Goal: Task Accomplishment & Management: Manage account settings

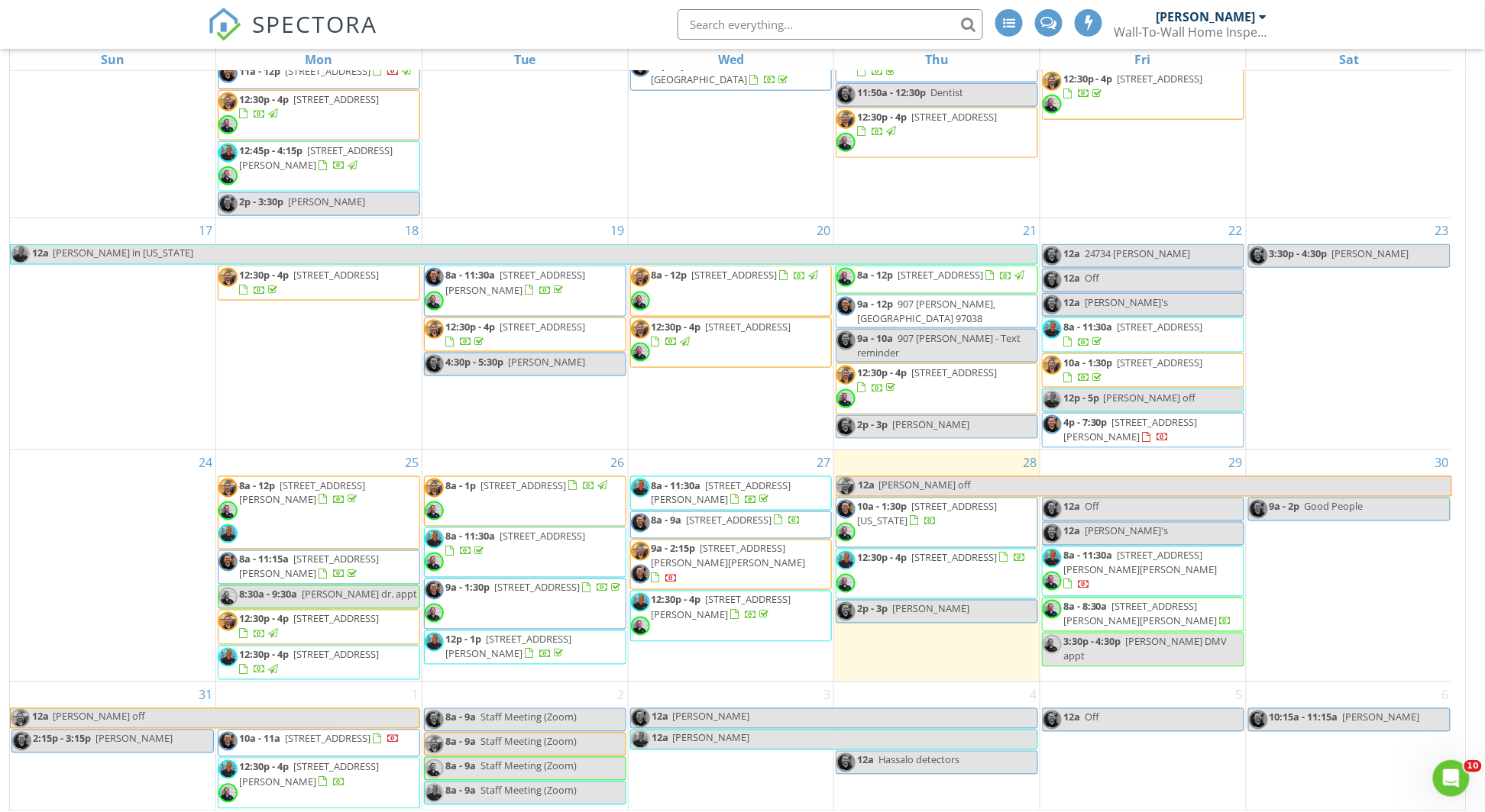
scroll to position [242, 0]
click at [747, 521] on span "5803 SW 186th Terrace, Aloha 97007" at bounding box center [729, 520] width 86 height 14
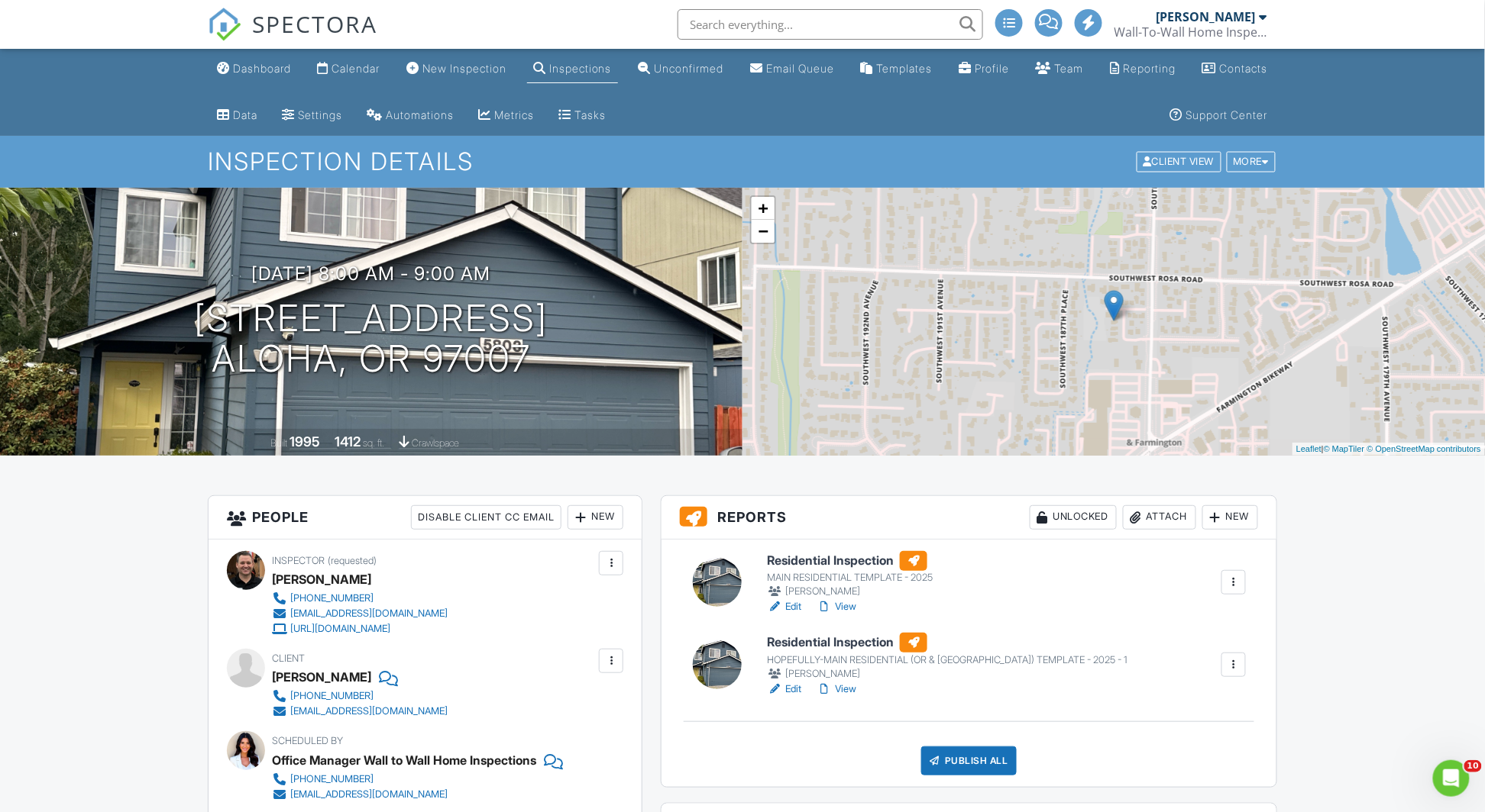
click at [1235, 582] on div at bounding box center [1233, 582] width 15 height 15
click at [1150, 736] on div "Delete" at bounding box center [1167, 732] width 32 height 17
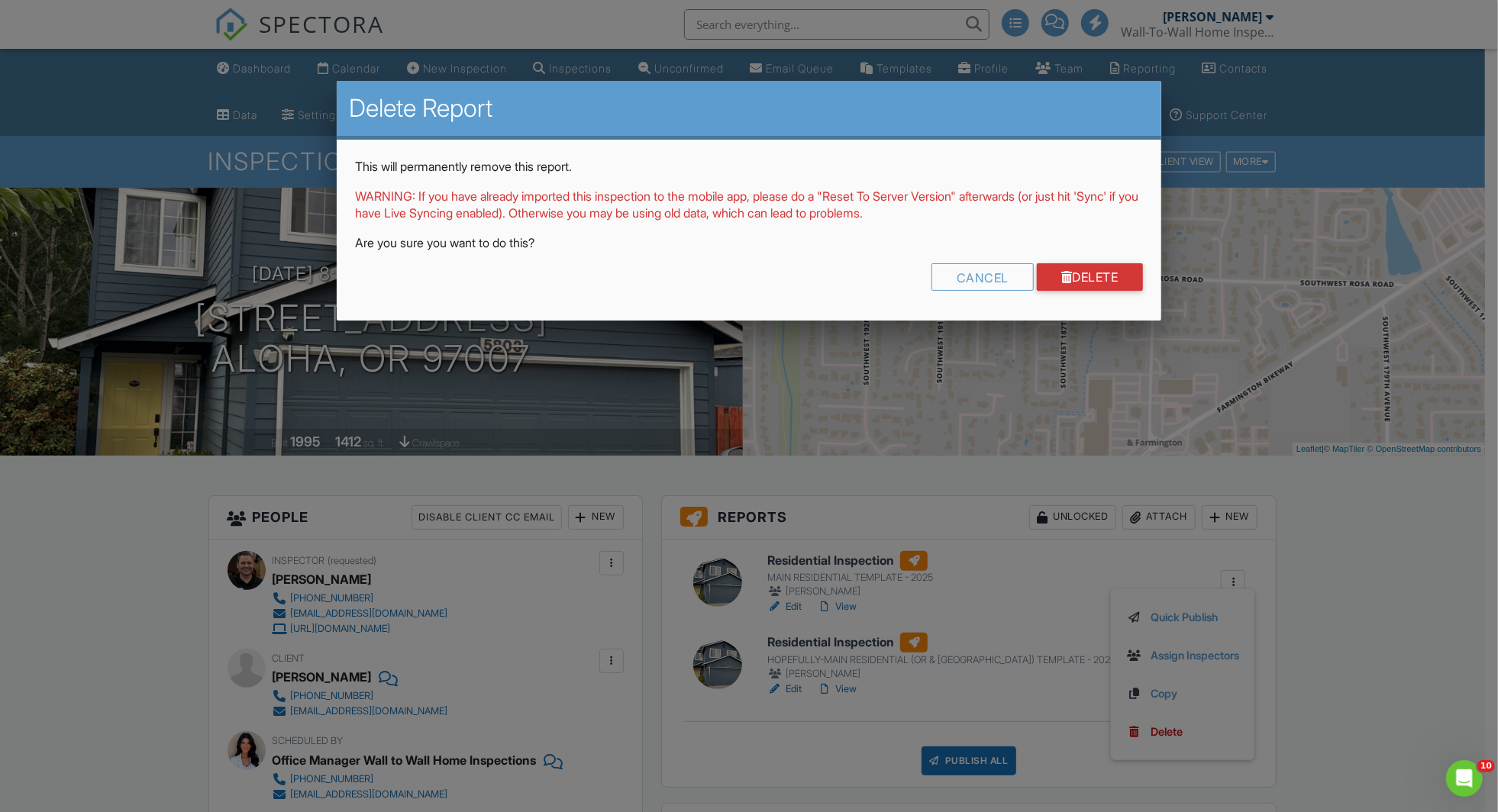
click at [1115, 267] on link "Delete" at bounding box center [1090, 277] width 106 height 27
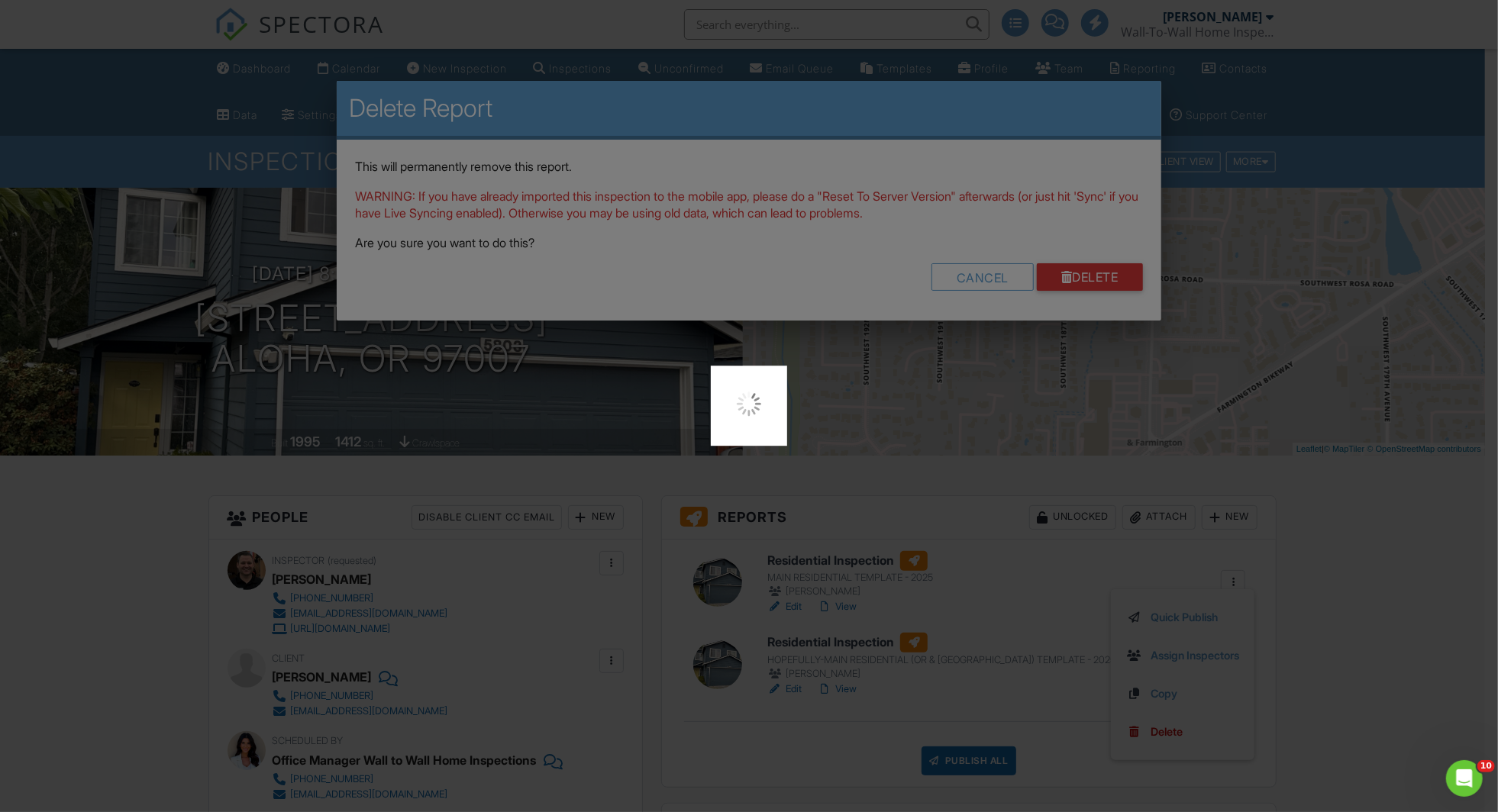
click at [1120, 285] on div at bounding box center [749, 406] width 1498 height 812
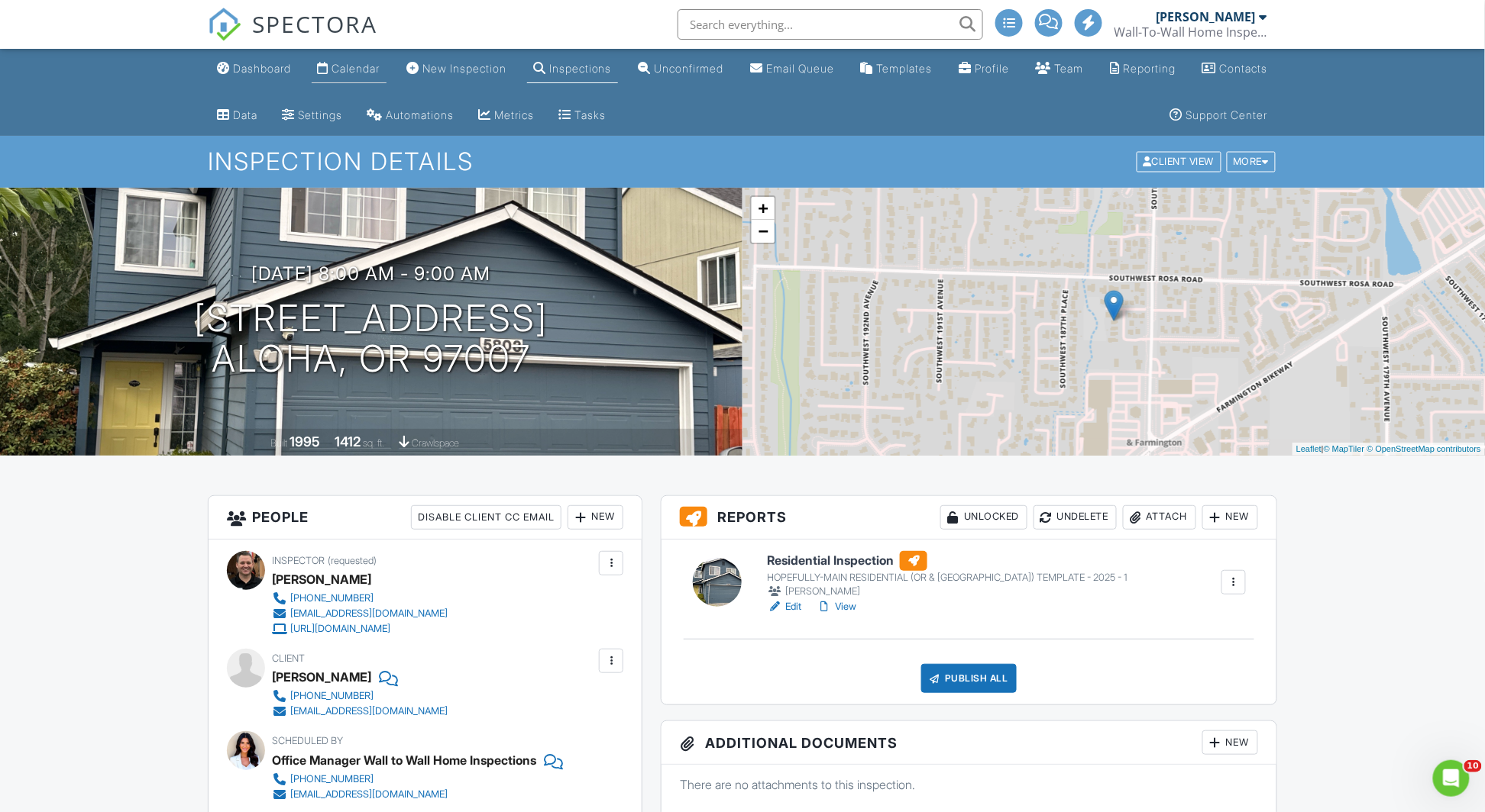
click at [337, 58] on link "Calendar" at bounding box center [349, 69] width 74 height 28
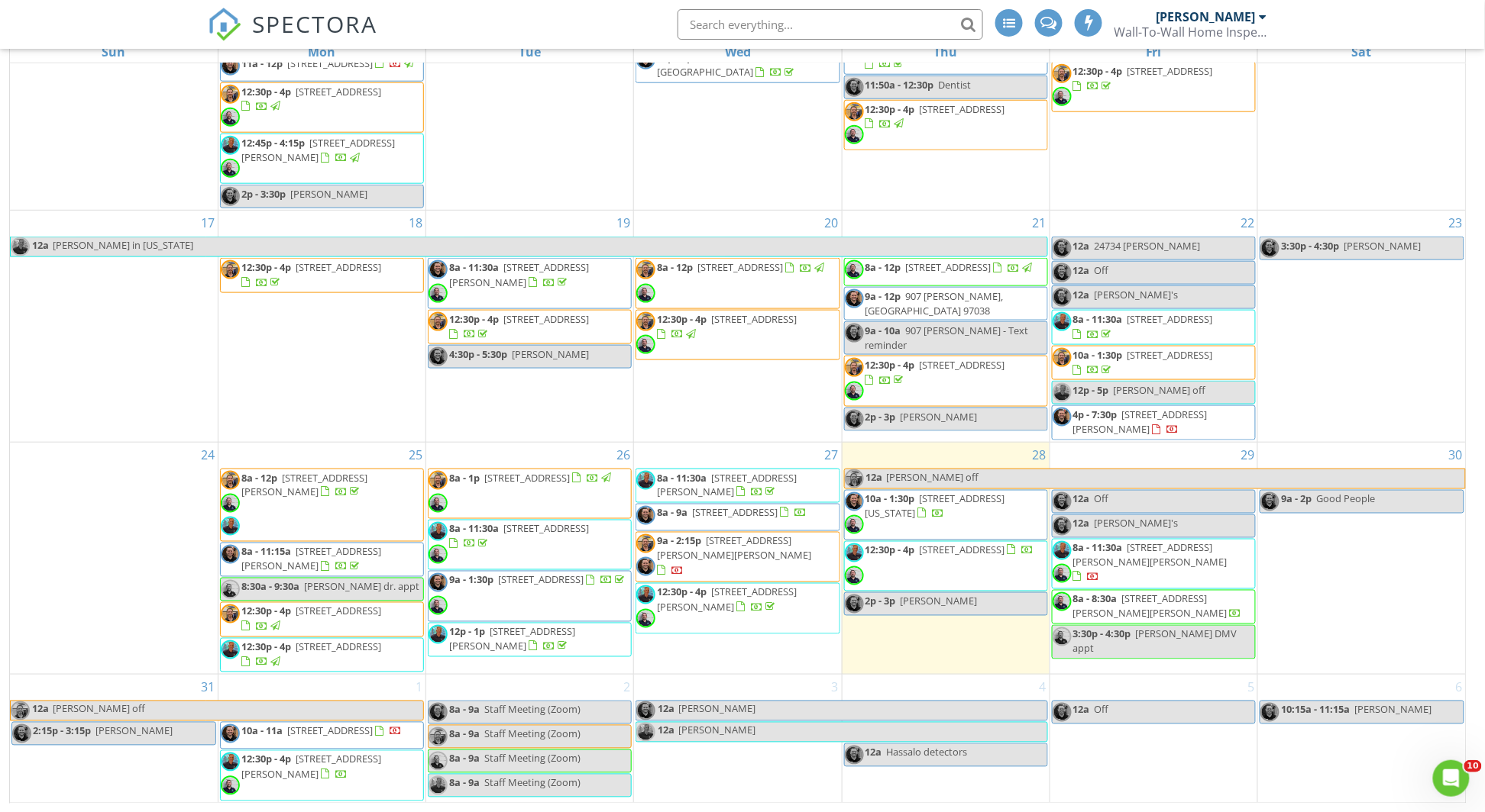
scroll to position [248, 0]
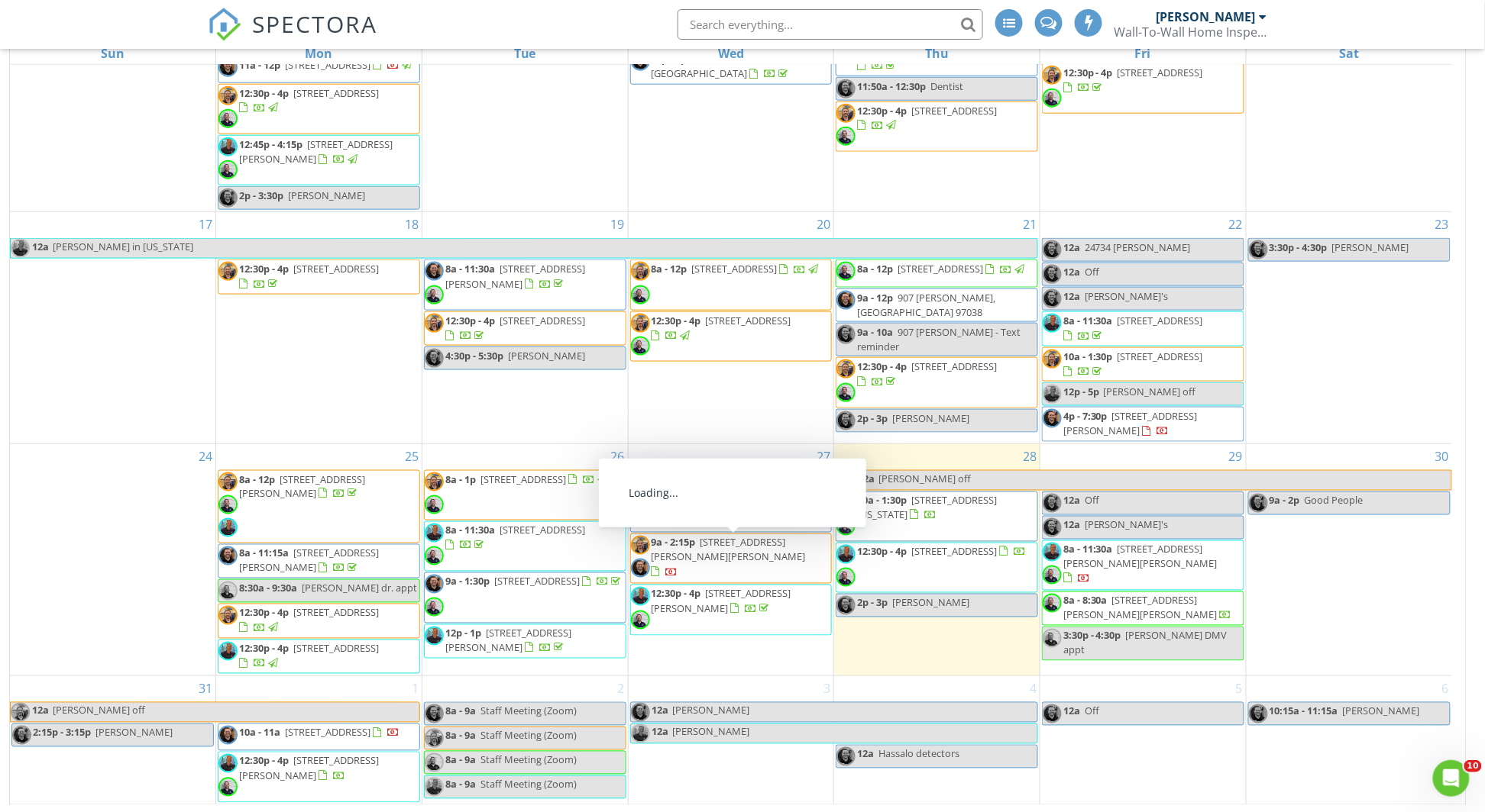
click at [798, 562] on span "9a - 2:15p 57800 NW Wilson River Hwy, Gales Creek 97117" at bounding box center [730, 559] width 201 height 46
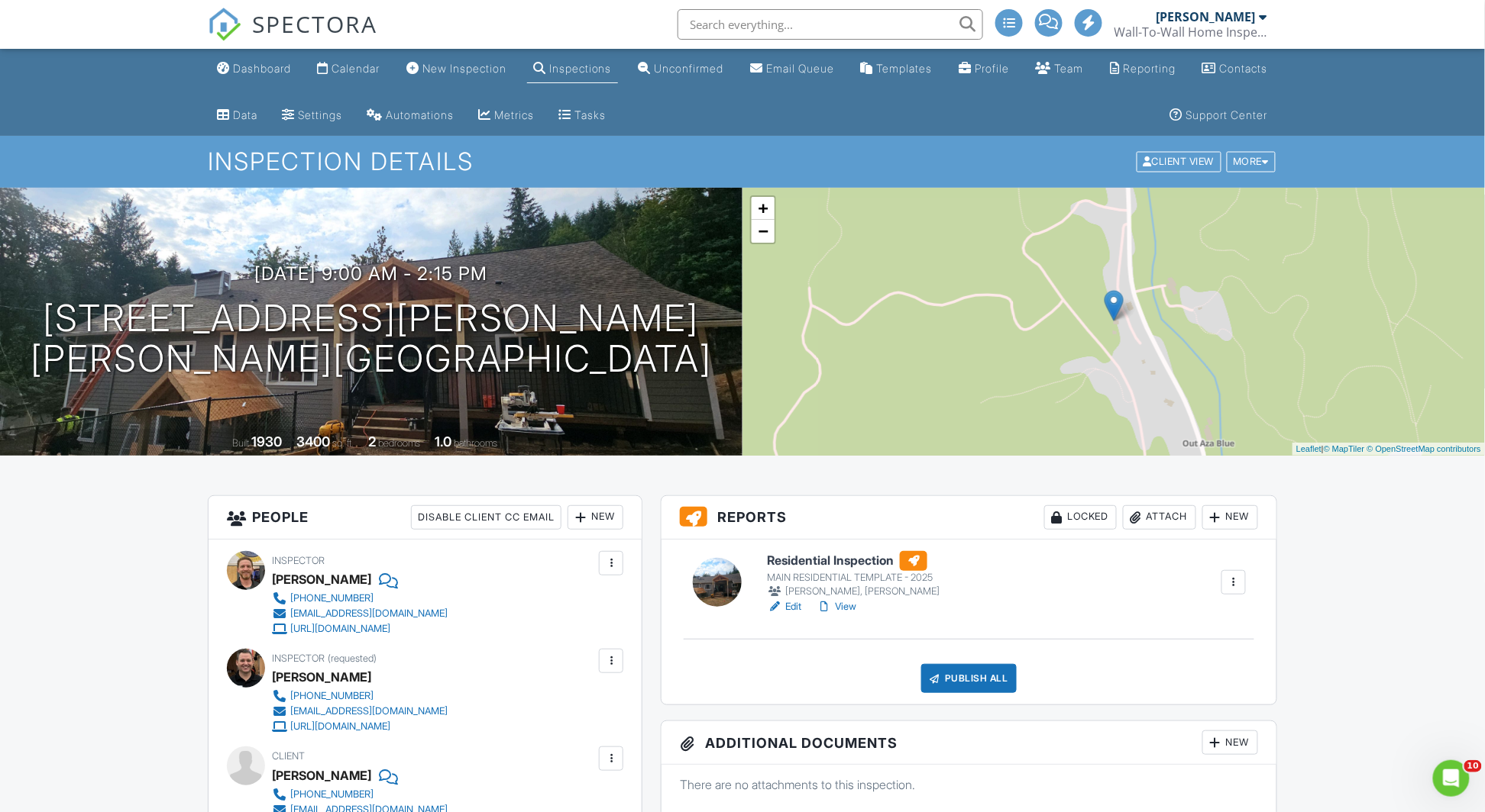
click at [792, 608] on link "Edit" at bounding box center [784, 607] width 34 height 15
click at [848, 618] on div "Residential Inspection MAIN RESIDENTIAL TEMPLATE - 2025 Chris Hudock, Larry Coa…" at bounding box center [969, 623] width 614 height 166
click at [847, 609] on link "View" at bounding box center [836, 607] width 40 height 15
click at [329, 63] on div "Calendar" at bounding box center [323, 68] width 11 height 12
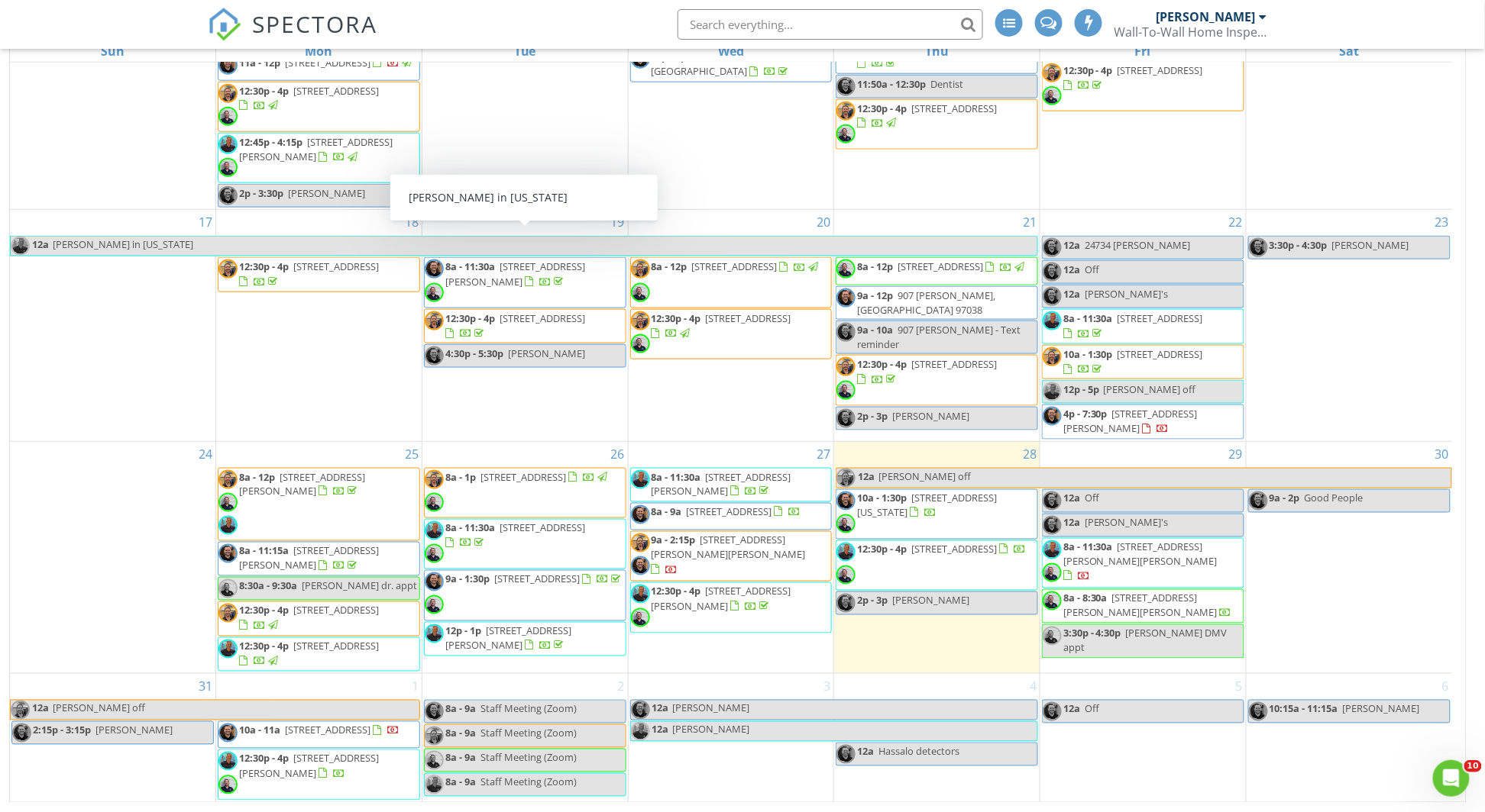
scroll to position [248, 0]
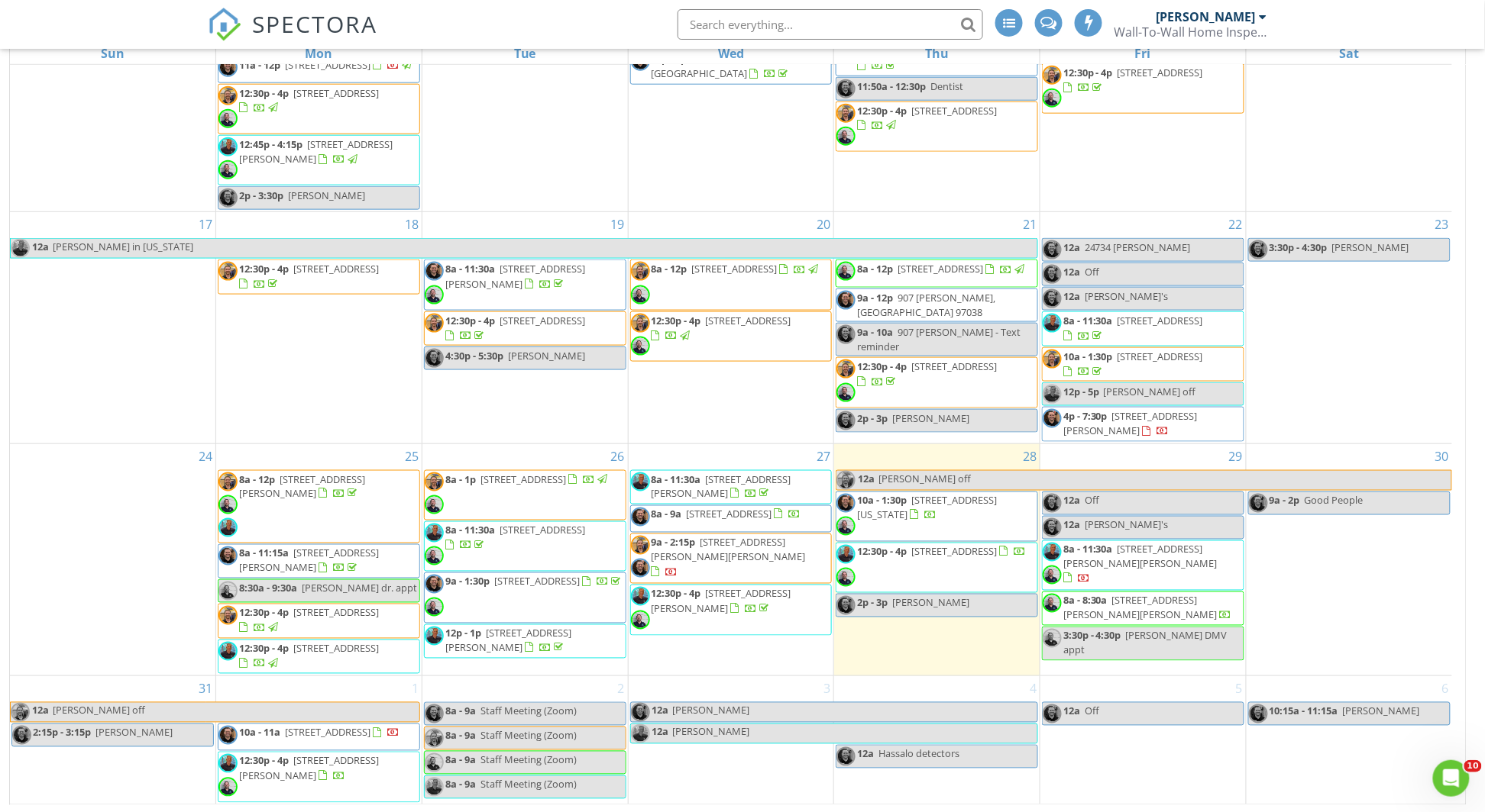
click at [798, 567] on span "9a - 2:15p 57800 NW Wilson River Hwy, Gales Creek 97117" at bounding box center [730, 559] width 201 height 46
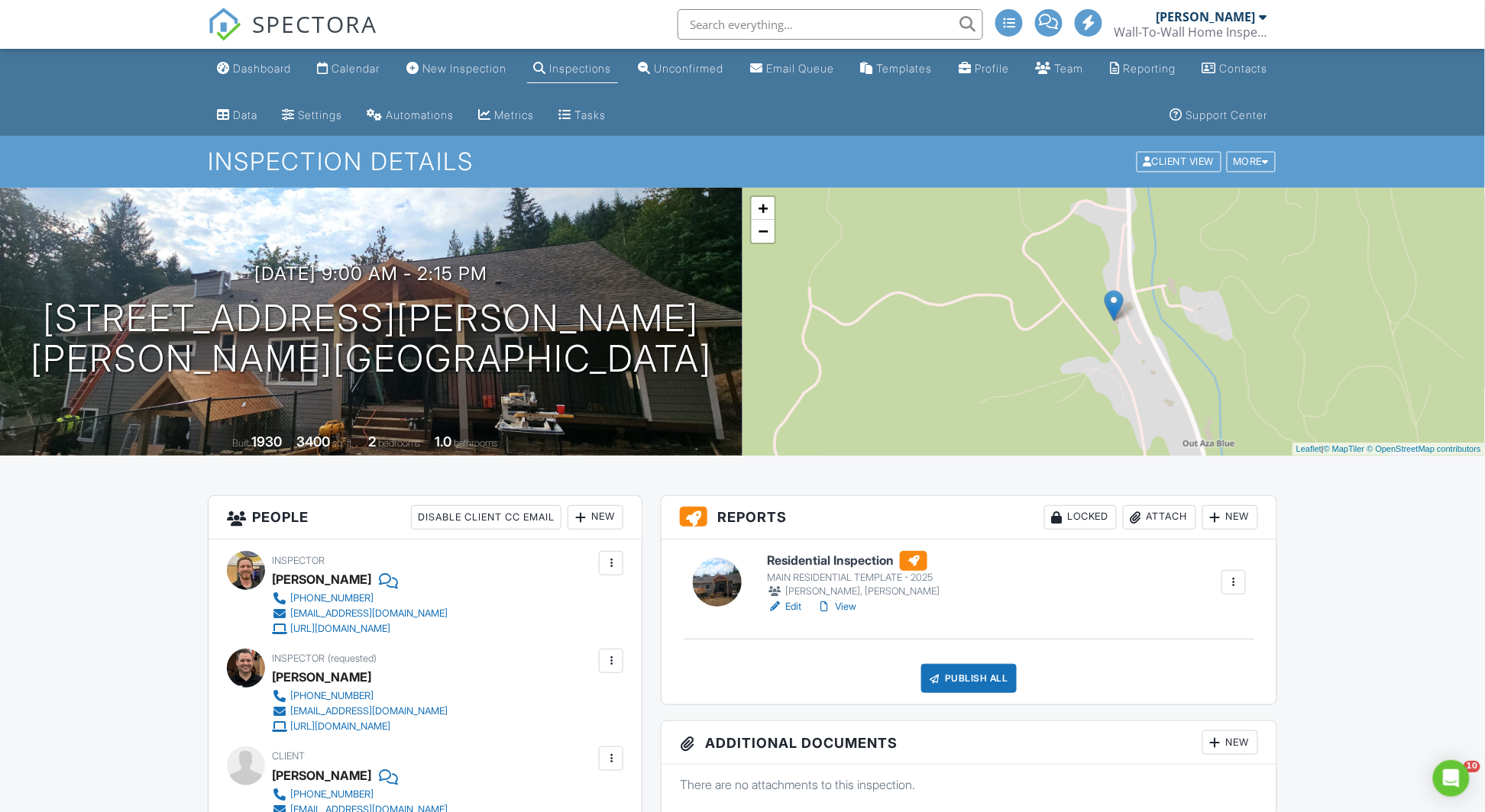
click at [978, 679] on div "Publish All" at bounding box center [968, 678] width 95 height 29
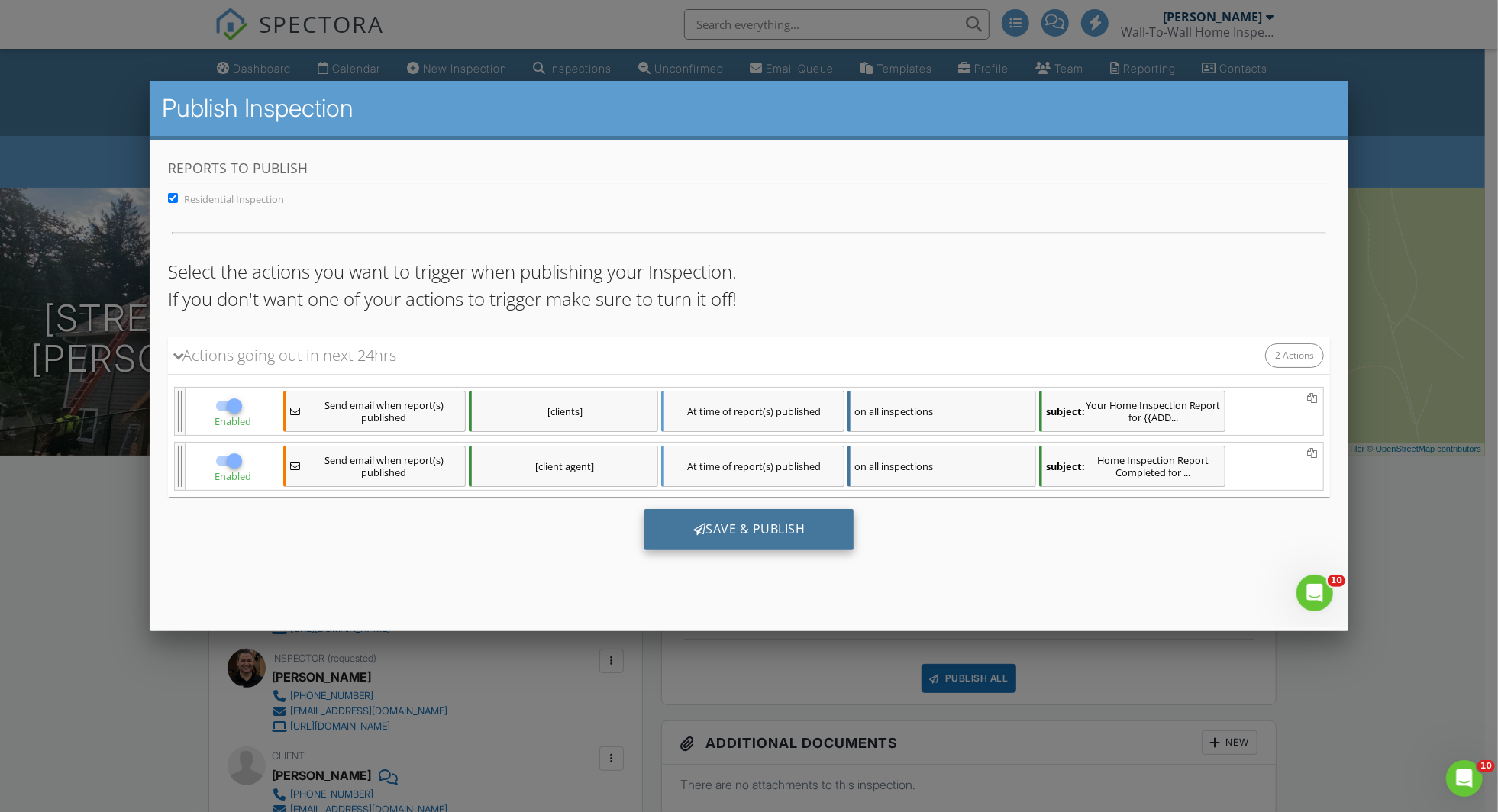
click at [773, 541] on div "Save & Publish" at bounding box center [749, 530] width 210 height 41
